Goal: Task Accomplishment & Management: Manage account settings

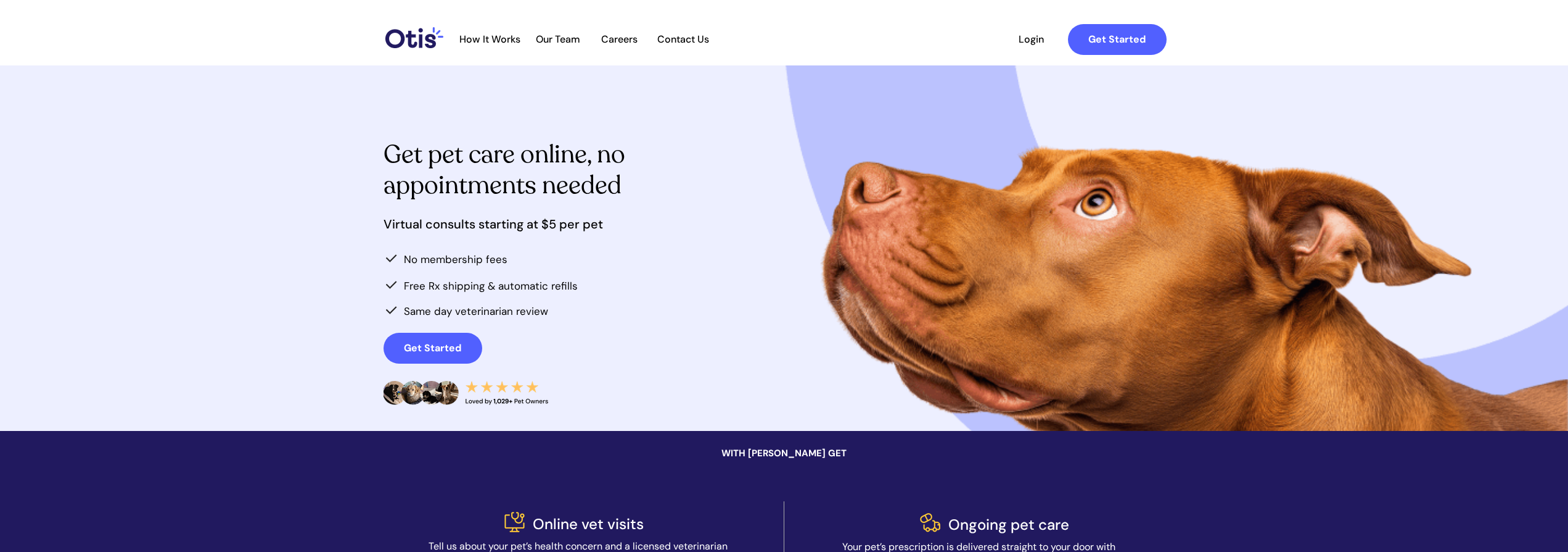
click at [1034, 45] on span "Login" at bounding box center [1032, 39] width 57 height 11
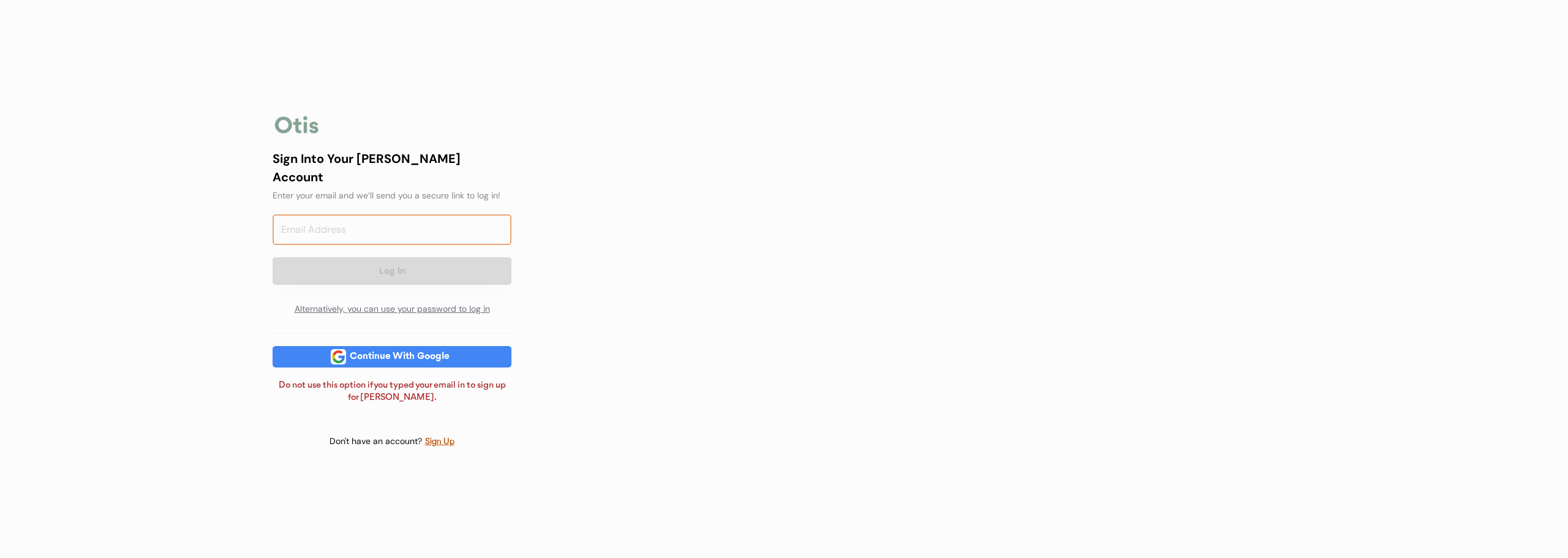
click at [434, 215] on input "email" at bounding box center [392, 230] width 239 height 31
type input "[EMAIL_ADDRESS][DOMAIN_NAME]"
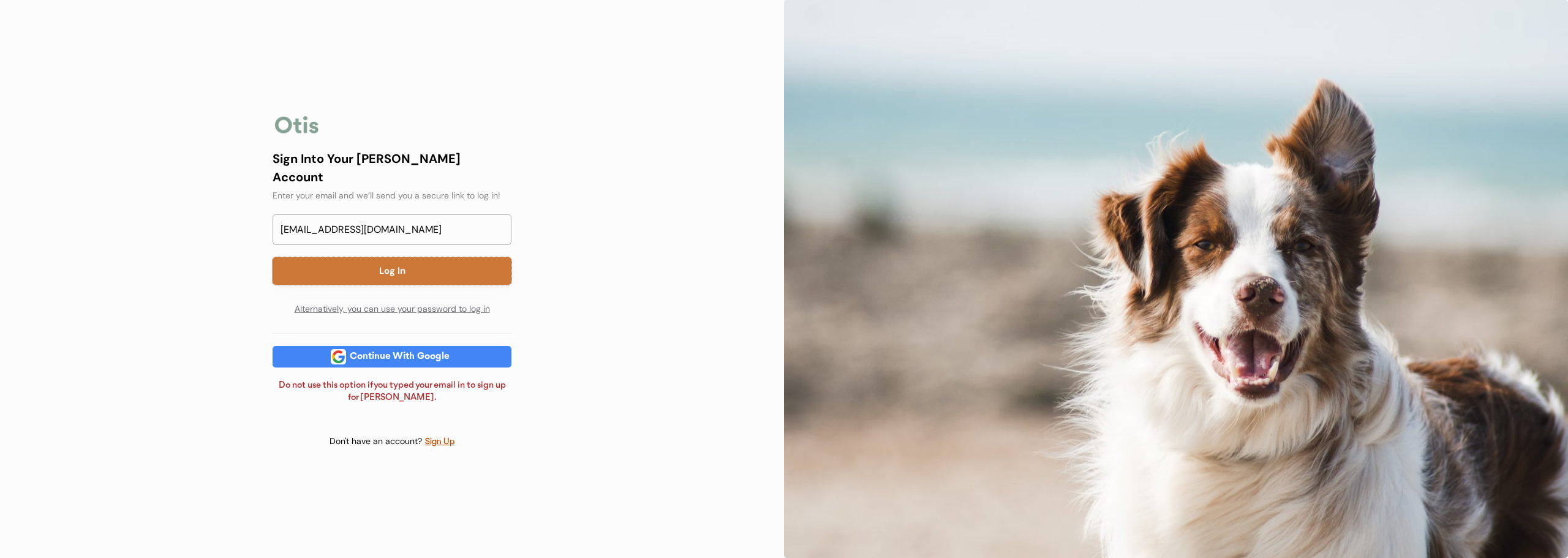
click at [375, 261] on button "Log In" at bounding box center [392, 271] width 239 height 27
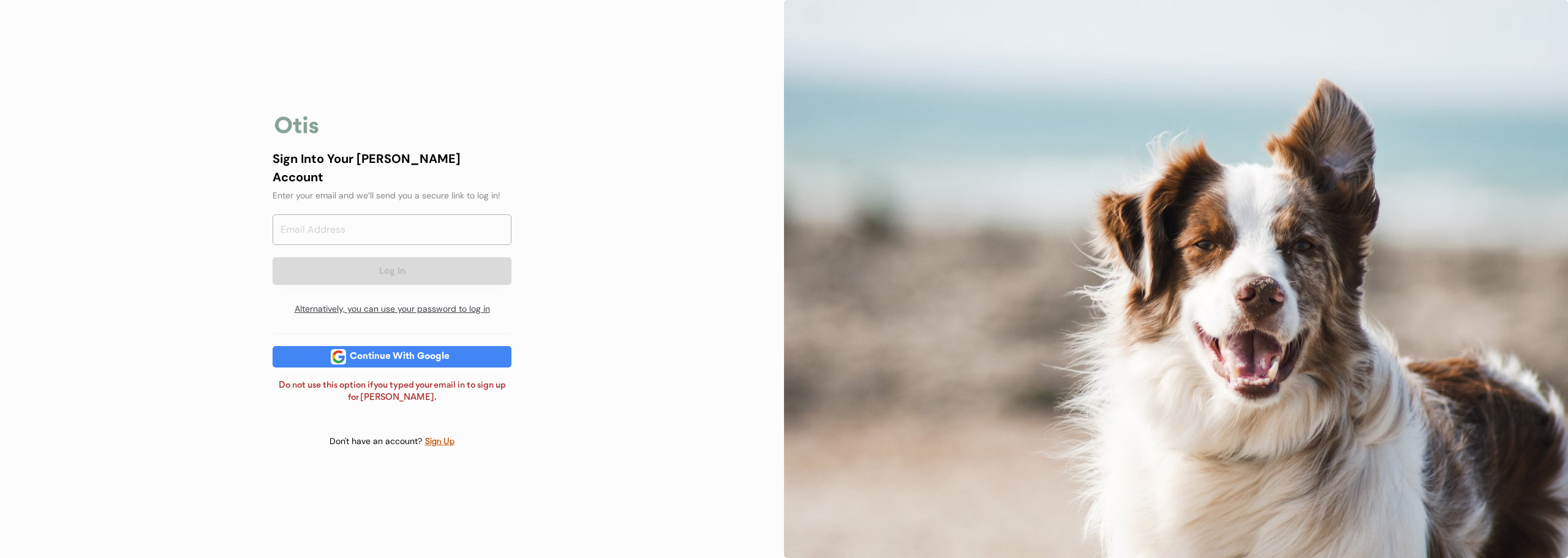
click at [346, 300] on div "Alternatively, you can use your password to log in" at bounding box center [392, 309] width 239 height 25
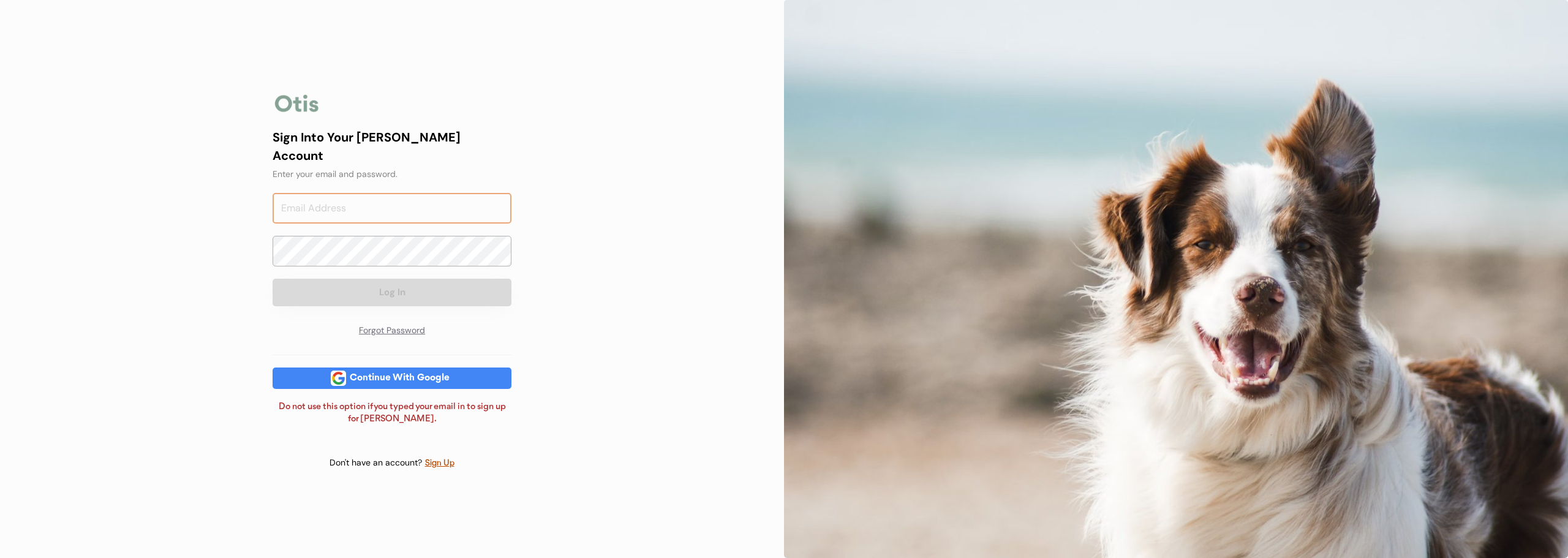
click at [341, 200] on input "email" at bounding box center [392, 208] width 239 height 31
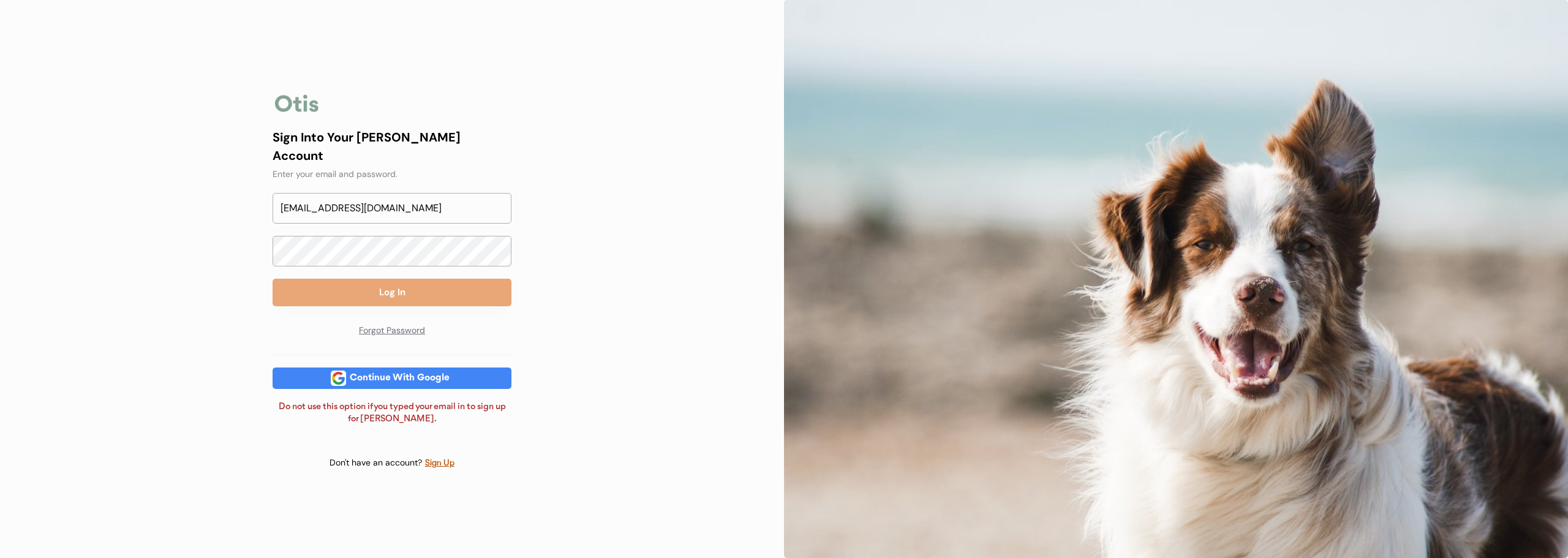
click at [454, 300] on div "Sign Into Your Otis Account Enter your email and password. lauraelizabeth11.15@…" at bounding box center [392, 236] width 239 height 215
click at [454, 298] on button "Log In" at bounding box center [392, 292] width 239 height 27
click at [412, 202] on input "lauraelizabeth11.15@gmail.com" at bounding box center [392, 208] width 239 height 31
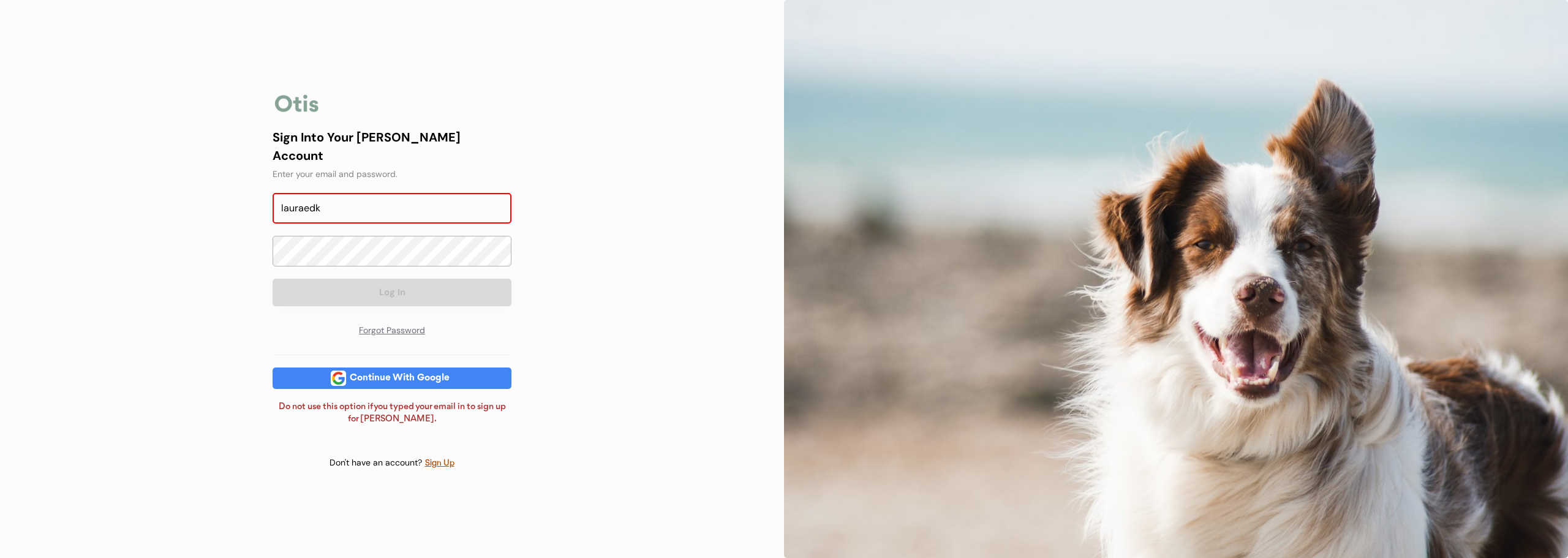
type input "lauraedk713@gmail.com"
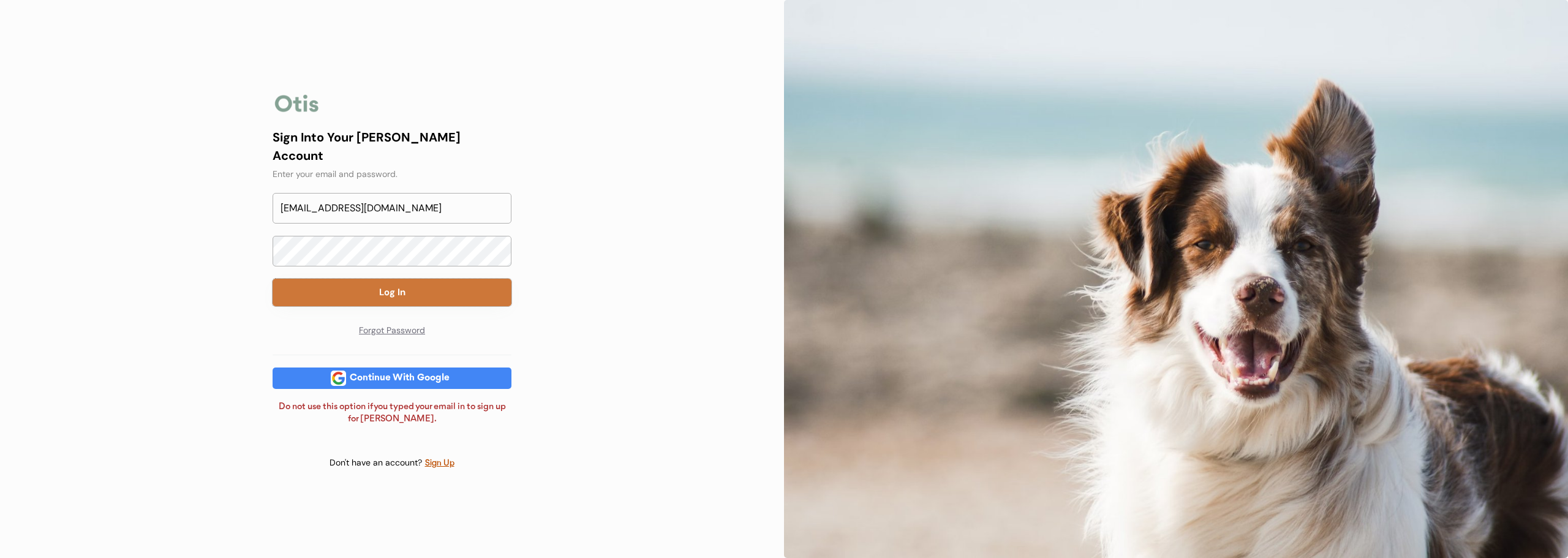
click at [448, 291] on button "Log In" at bounding box center [392, 292] width 239 height 27
click at [396, 376] on div "Continue With Google" at bounding box center [400, 378] width 107 height 9
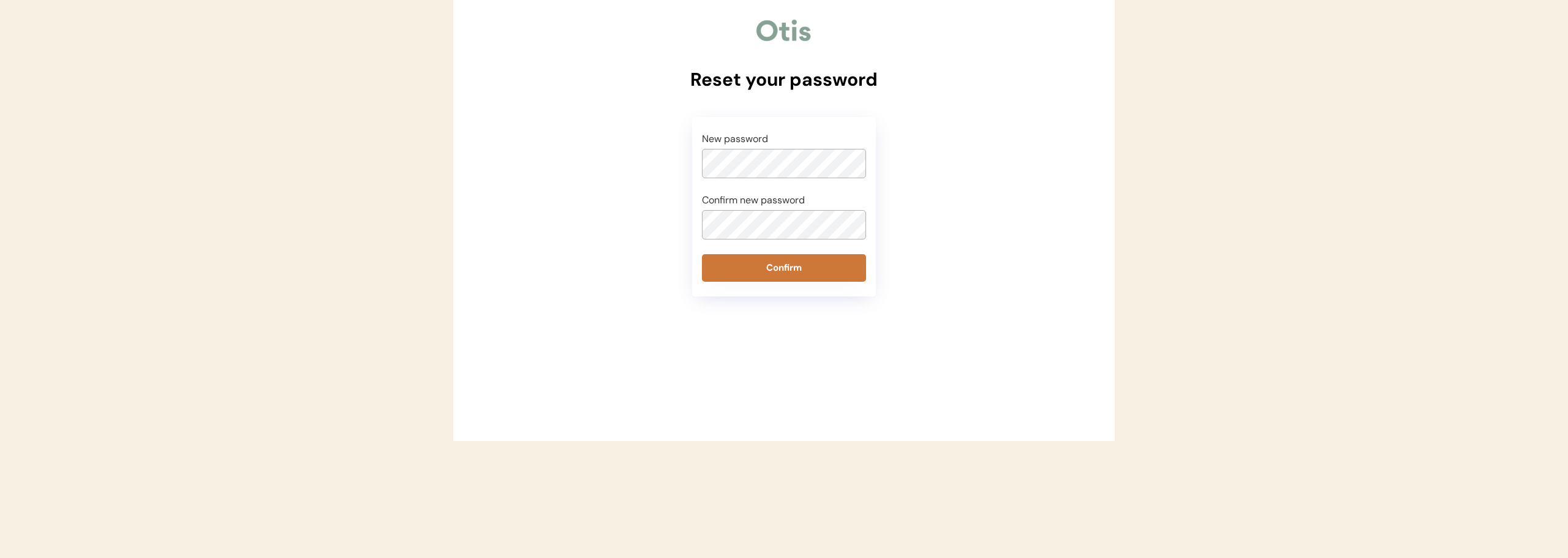
click at [758, 280] on button "Confirm" at bounding box center [784, 267] width 164 height 27
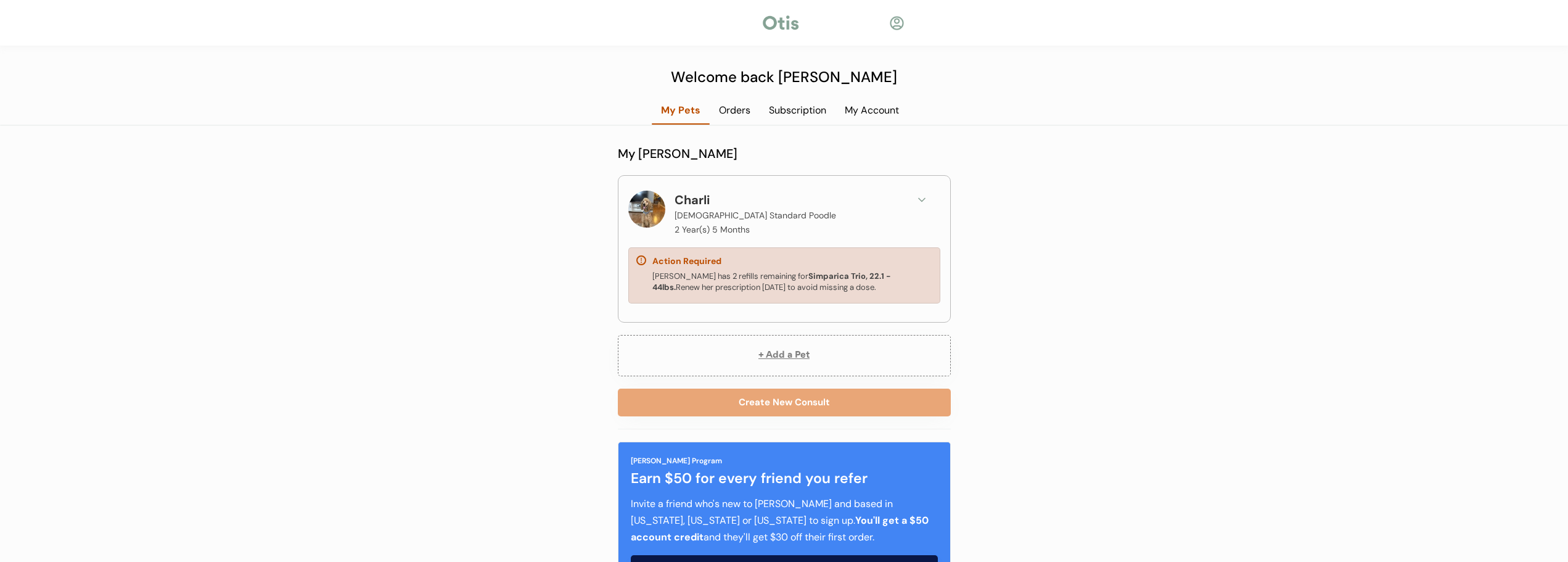
click at [736, 108] on div "Orders" at bounding box center [735, 110] width 50 height 13
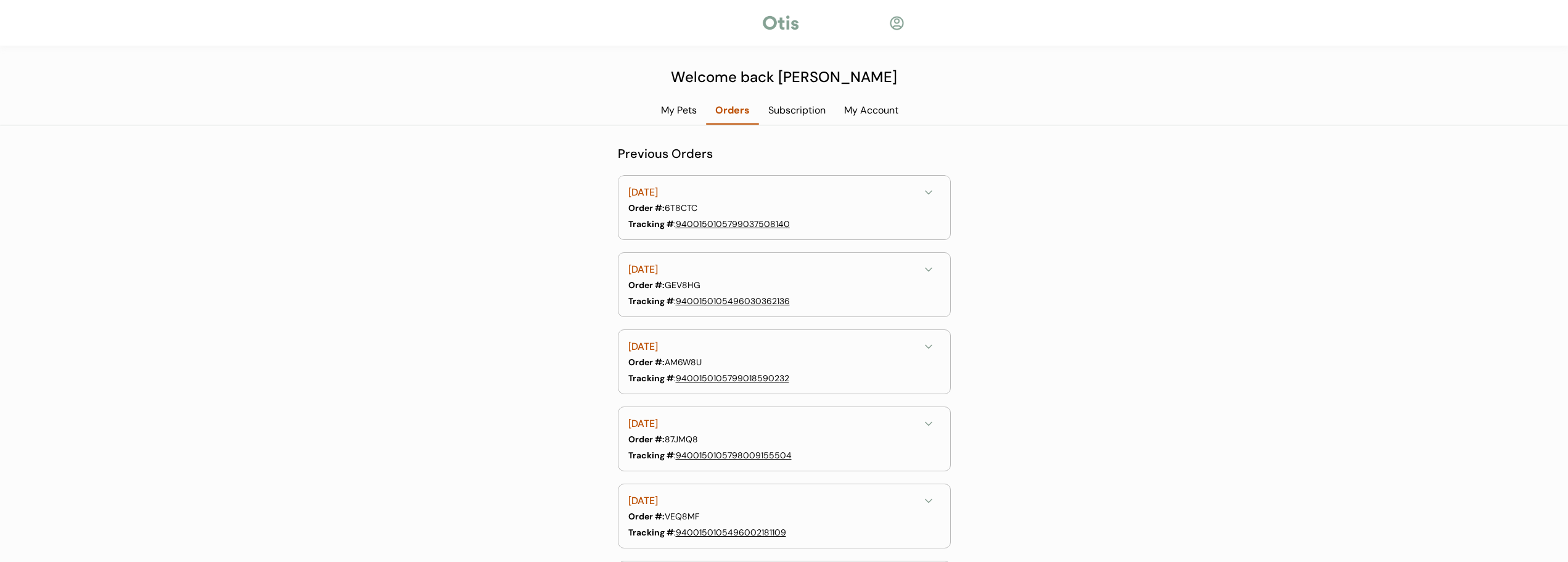
click at [728, 225] on link "9400150105799037508140" at bounding box center [733, 224] width 114 height 11
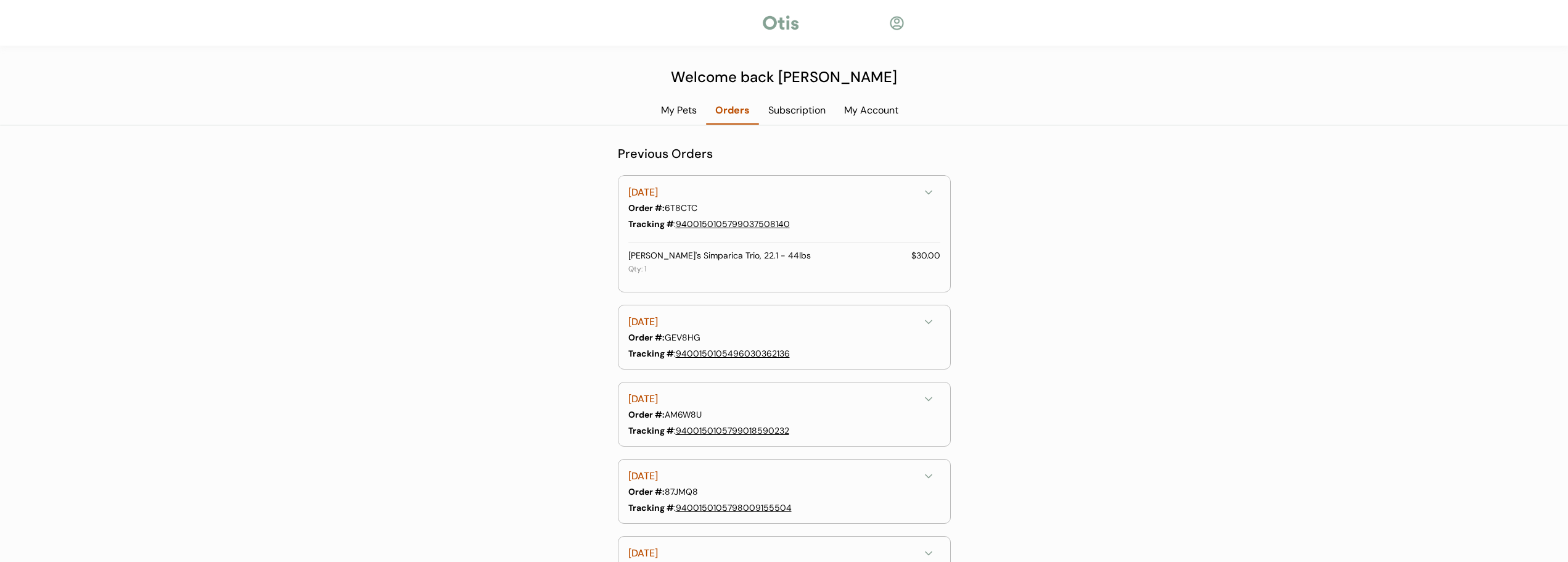
click at [690, 109] on div "My Pets" at bounding box center [679, 110] width 54 height 13
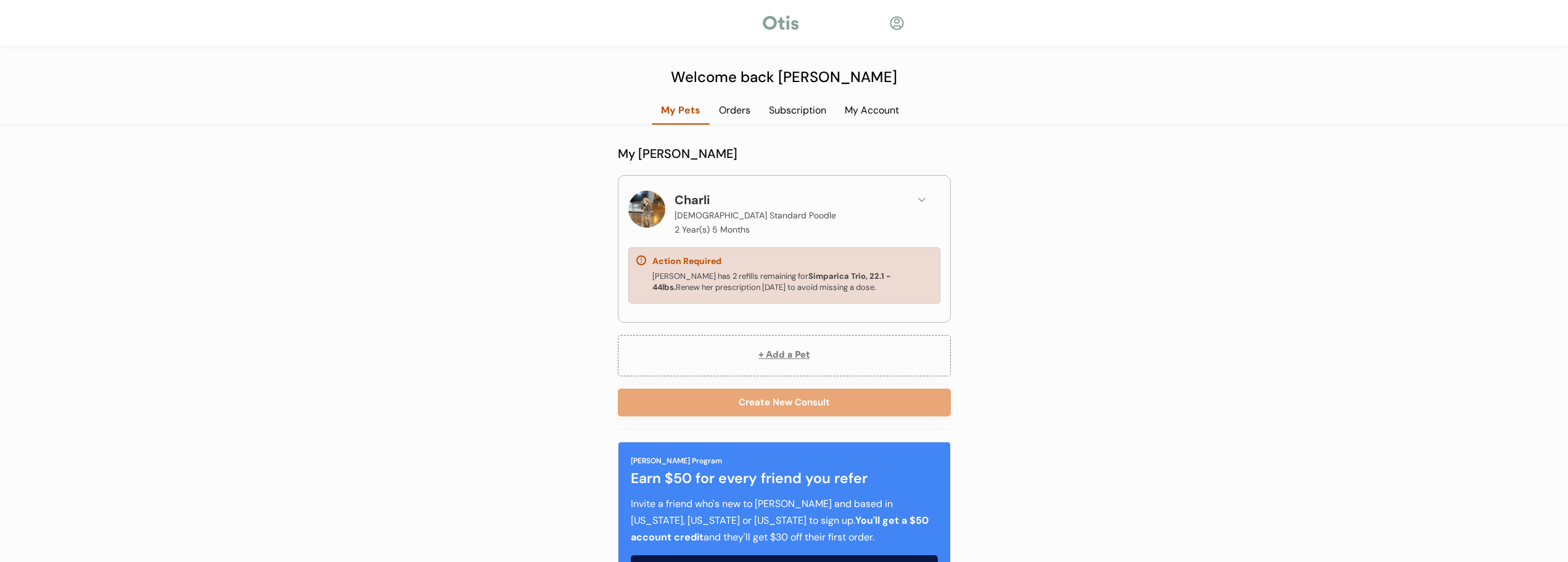
click at [718, 279] on div "[PERSON_NAME] has 2 refills remaining for Simparica Trio, 22.1 - 44lbs. Renew h…" at bounding box center [792, 281] width 280 height 22
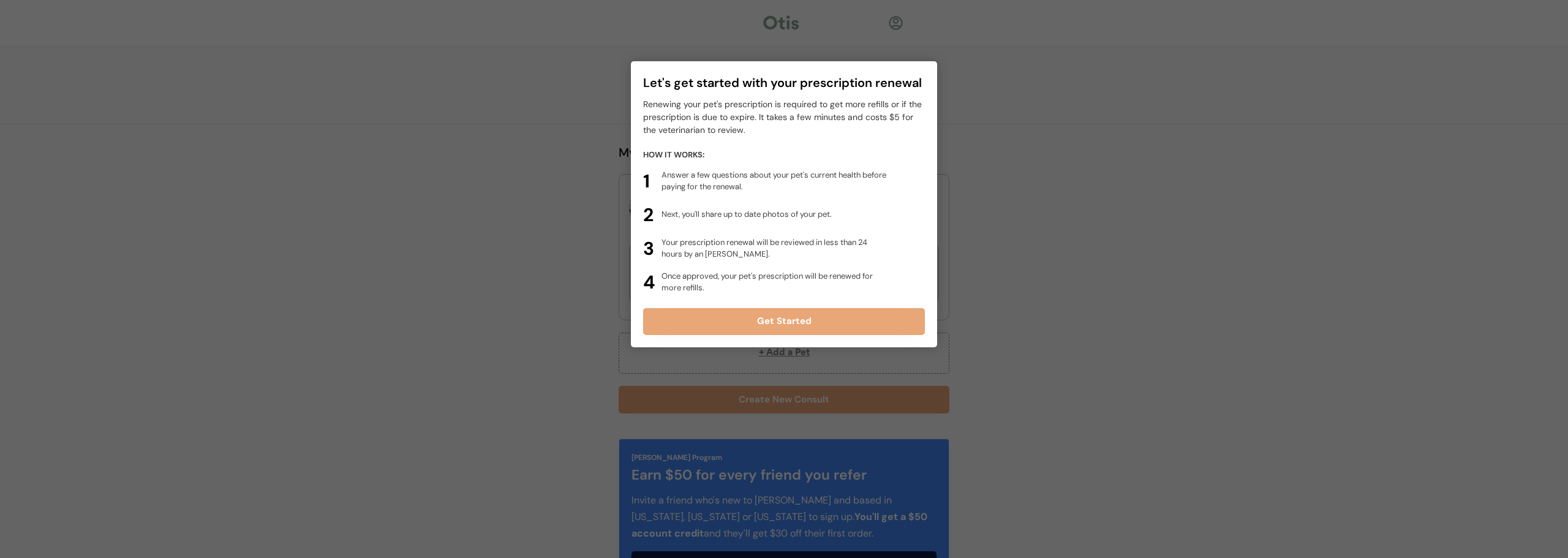
click at [1084, 188] on div at bounding box center [784, 279] width 1568 height 558
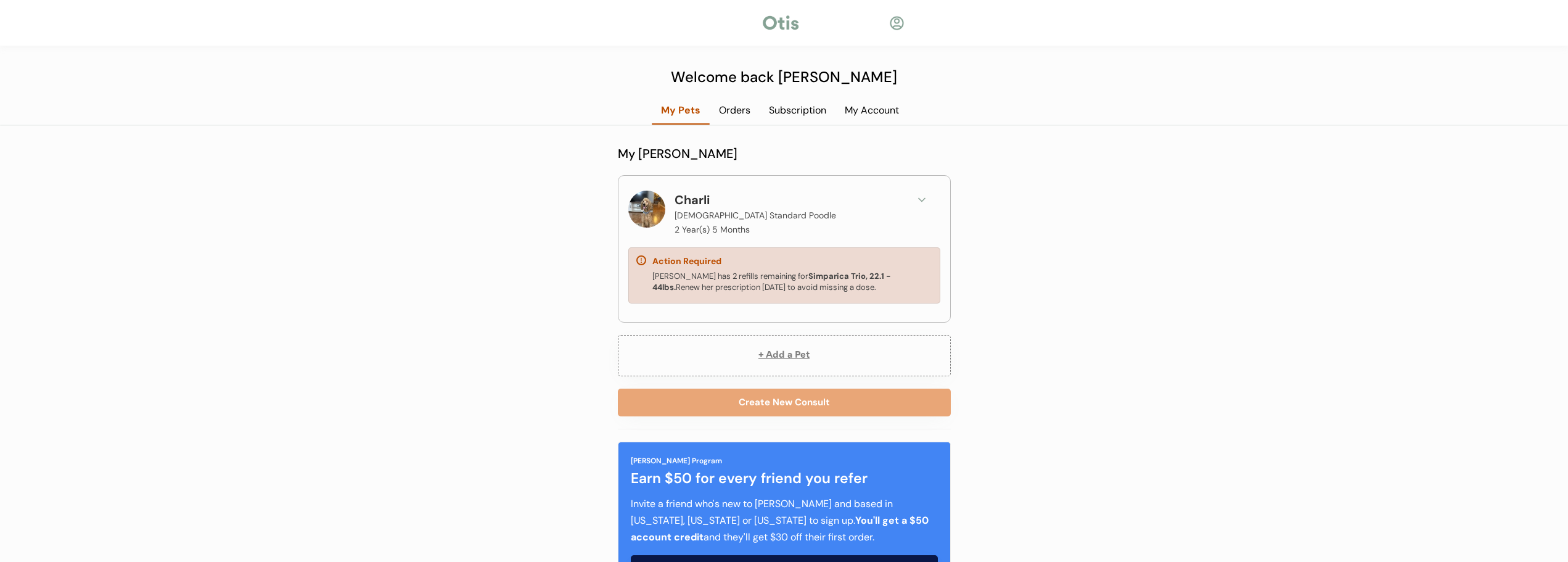
click at [642, 206] on div at bounding box center [646, 209] width 37 height 37
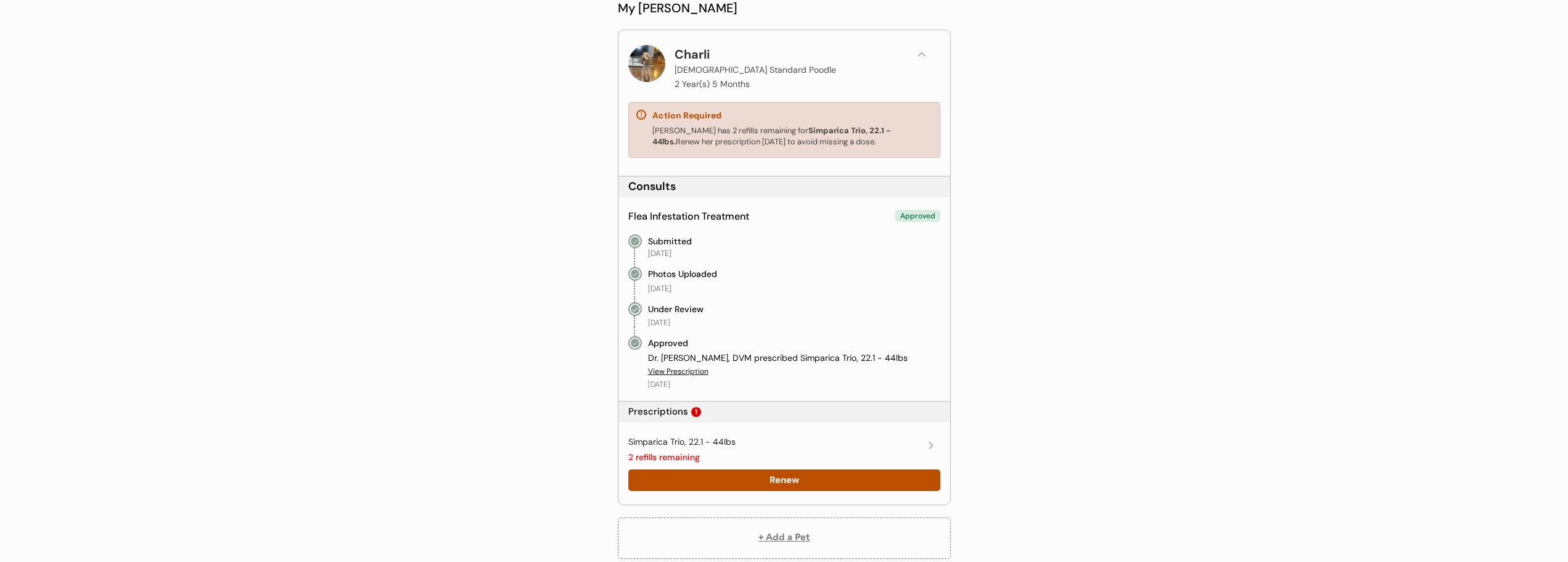
scroll to position [185, 0]
